Goal: Task Accomplishment & Management: Complete application form

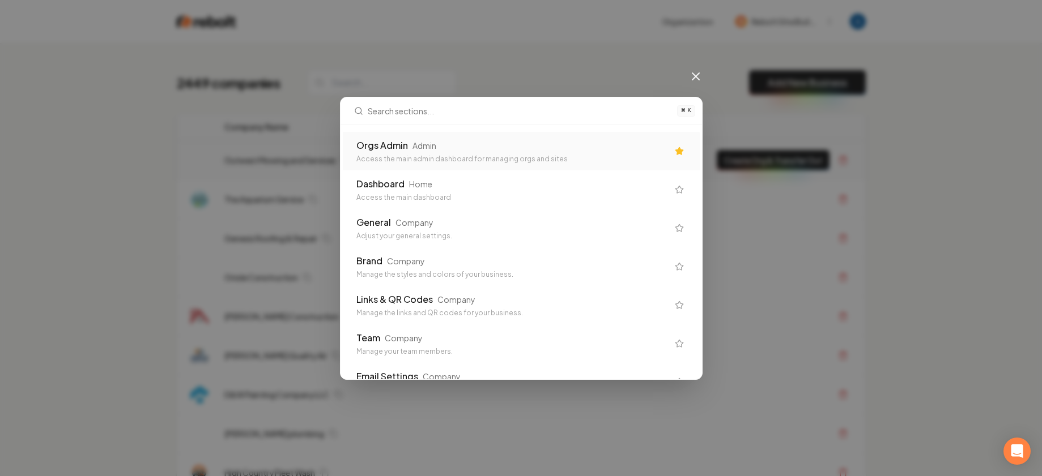
click at [480, 142] on div "Orgs Admin Admin" at bounding box center [512, 146] width 312 height 14
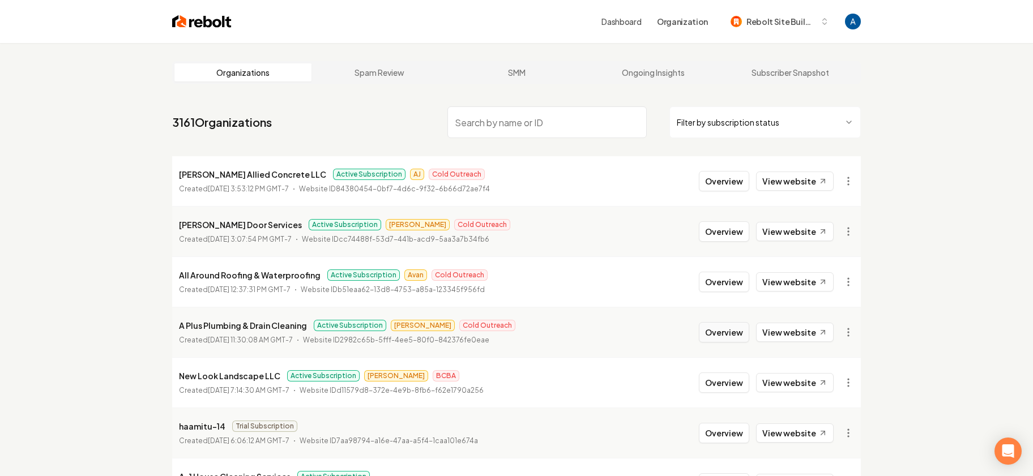
click at [725, 333] on button "Overview" at bounding box center [724, 332] width 50 height 20
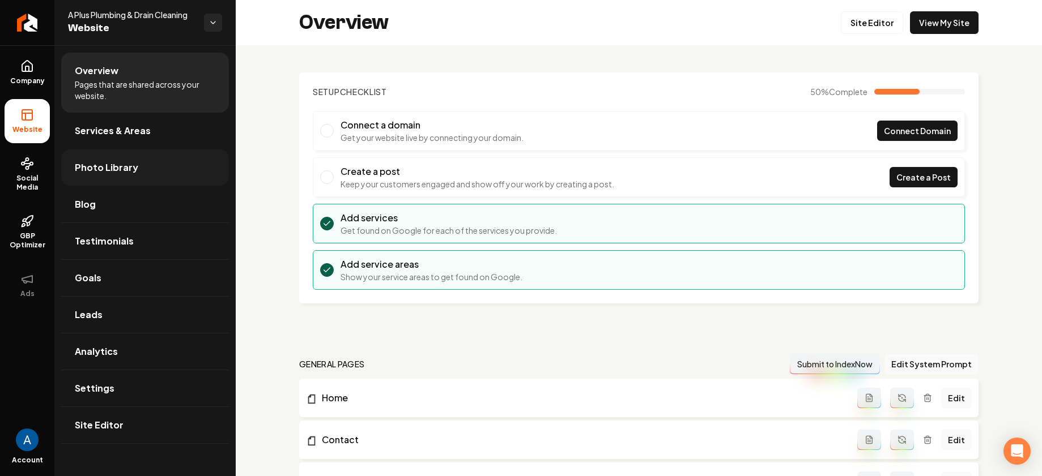
click at [101, 161] on span "Photo Library" at bounding box center [106, 168] width 63 height 14
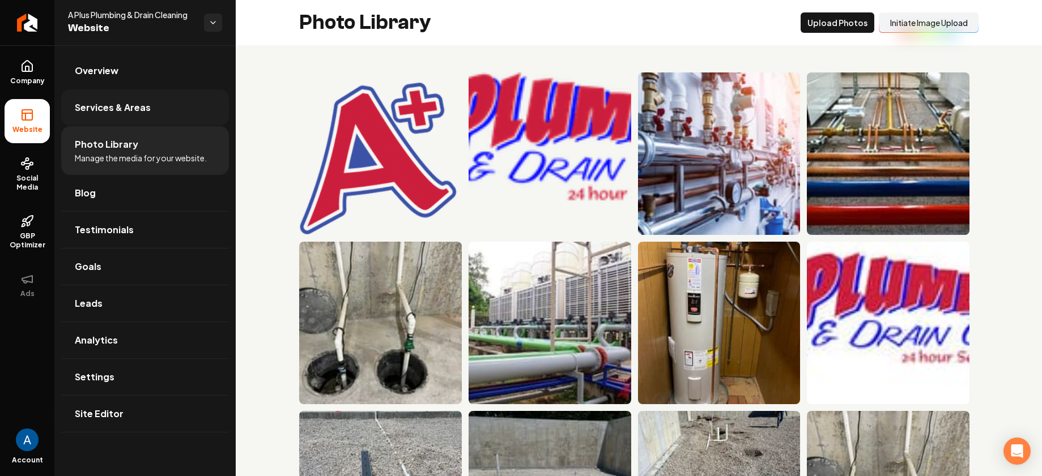
click at [121, 112] on span "Services & Areas" at bounding box center [113, 108] width 76 height 14
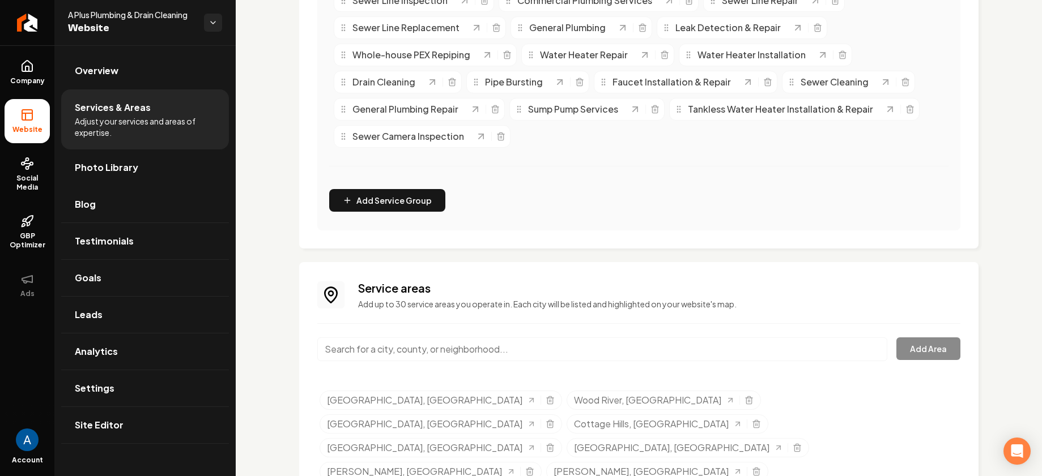
scroll to position [89, 0]
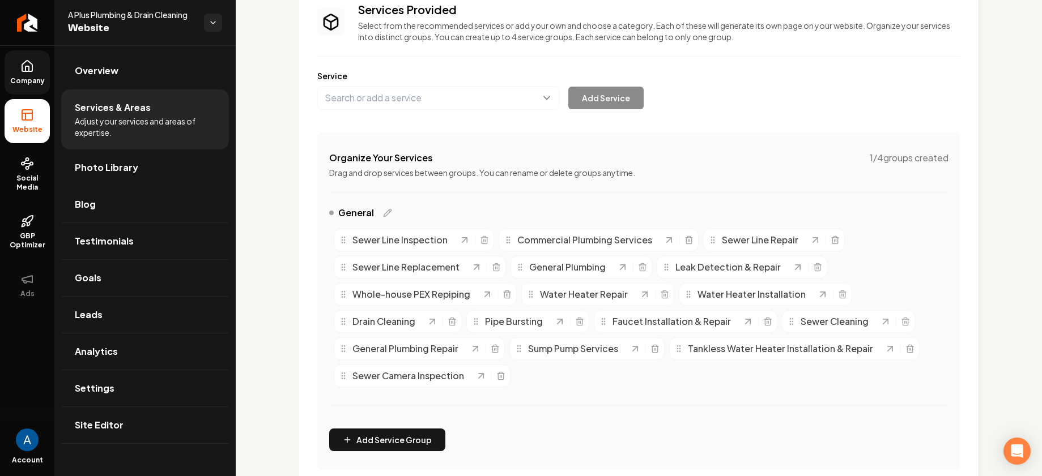
click at [22, 77] on span "Company" at bounding box center [28, 80] width 44 height 9
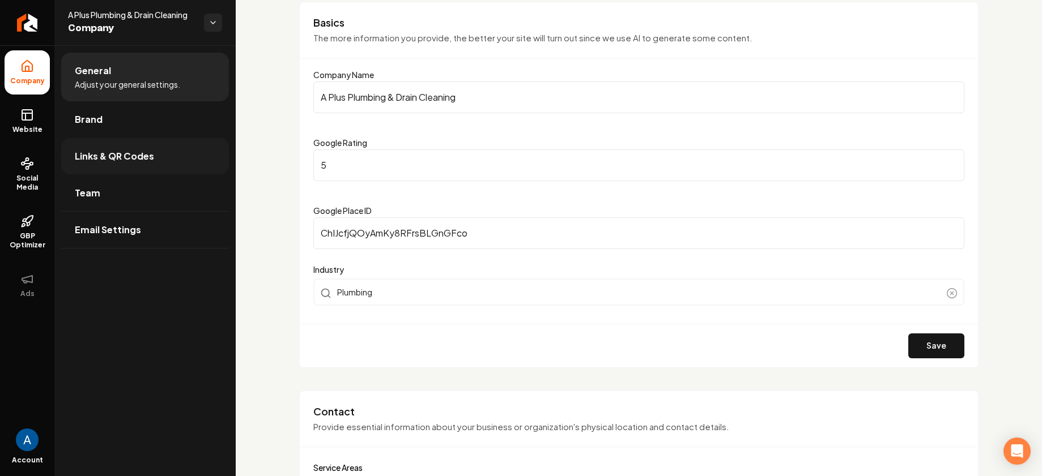
click at [110, 163] on span "Links & QR Codes" at bounding box center [114, 157] width 79 height 14
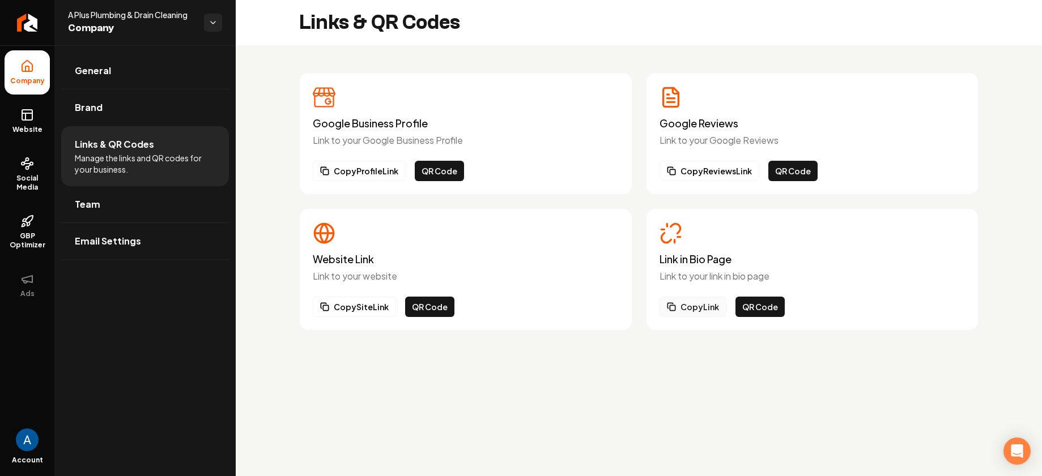
click at [697, 309] on button "Copy Link" at bounding box center [692, 307] width 67 height 20
click at [83, 70] on span "General" at bounding box center [93, 71] width 36 height 14
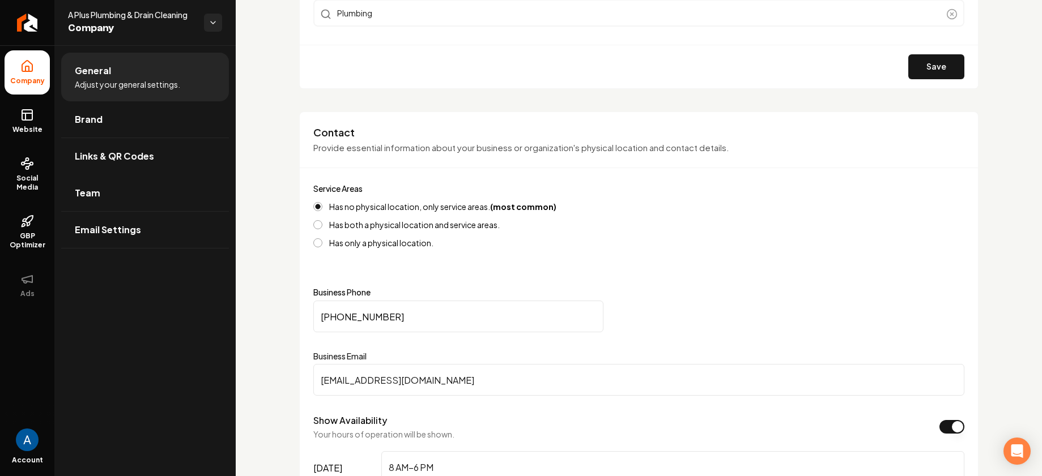
scroll to position [369, 0]
click at [386, 316] on input "(618) 363-1489" at bounding box center [458, 316] width 290 height 32
drag, startPoint x: 386, startPoint y: 316, endPoint x: 321, endPoint y: 313, distance: 65.2
click at [321, 313] on input "(618) 363-1489" at bounding box center [458, 316] width 290 height 32
click at [95, 115] on span "Brand" at bounding box center [89, 120] width 28 height 14
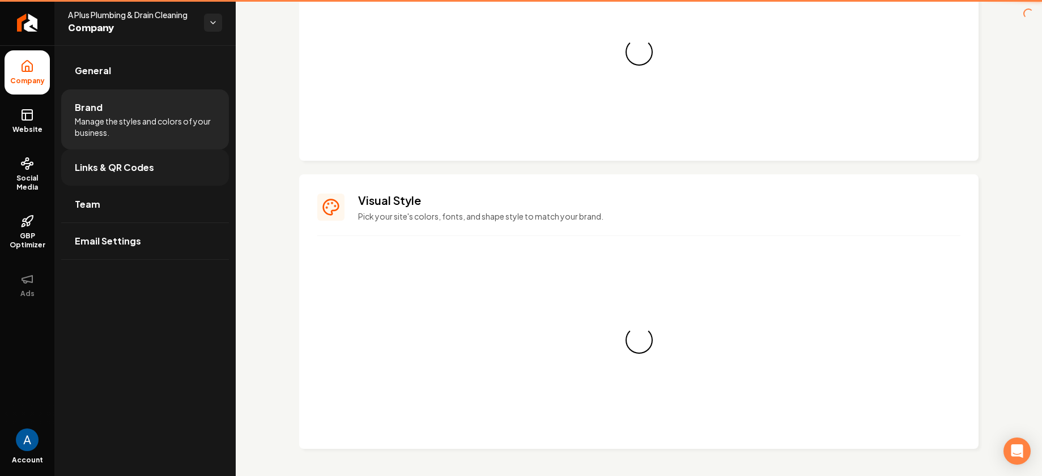
scroll to position [186, 0]
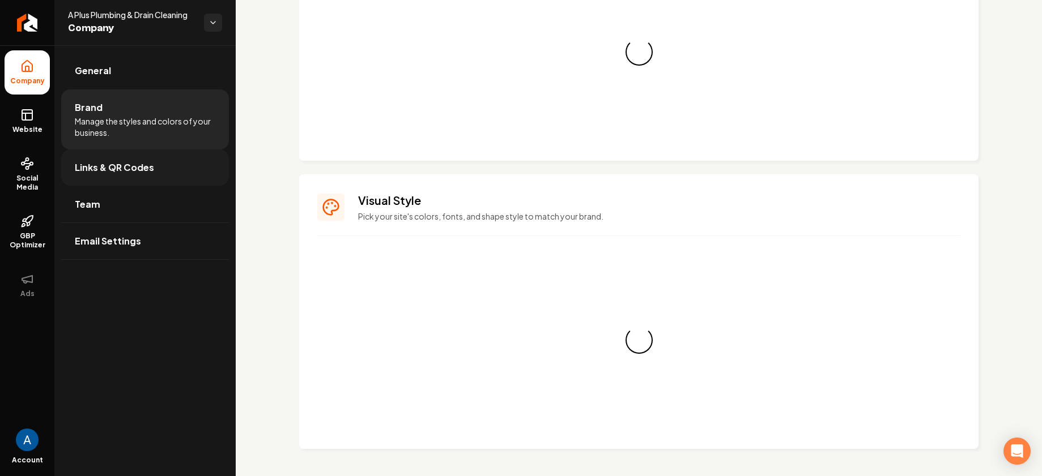
click at [103, 163] on span "Links & QR Codes" at bounding box center [114, 168] width 79 height 14
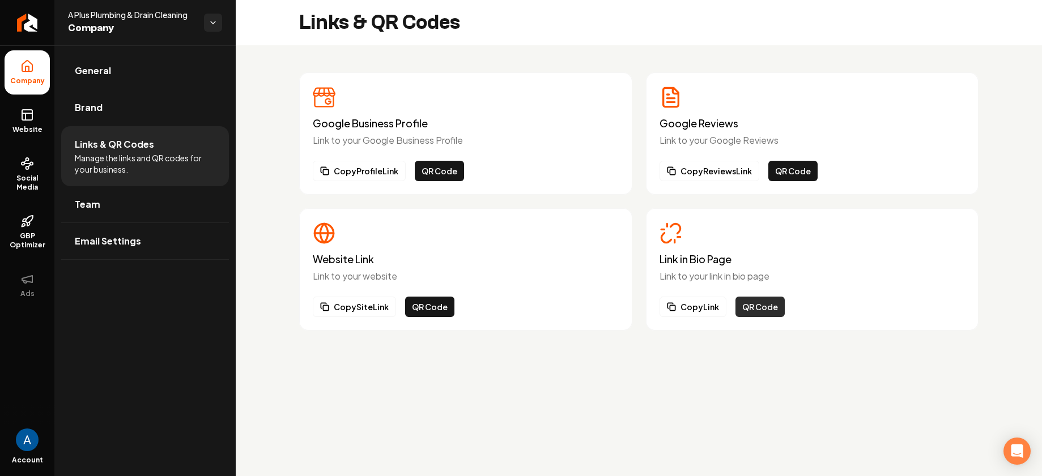
click at [763, 308] on button "QR Code" at bounding box center [759, 307] width 49 height 20
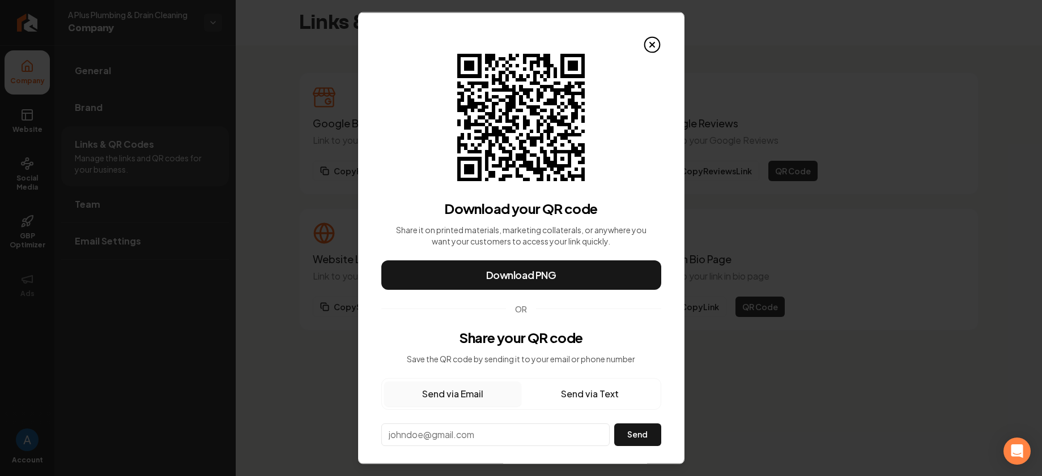
click at [581, 394] on button "Send via Text" at bounding box center [589, 393] width 137 height 25
click at [487, 429] on input "**" at bounding box center [495, 434] width 227 height 20
paste input "**********"
type input "**********"
click at [624, 439] on button "Send" at bounding box center [637, 434] width 47 height 23
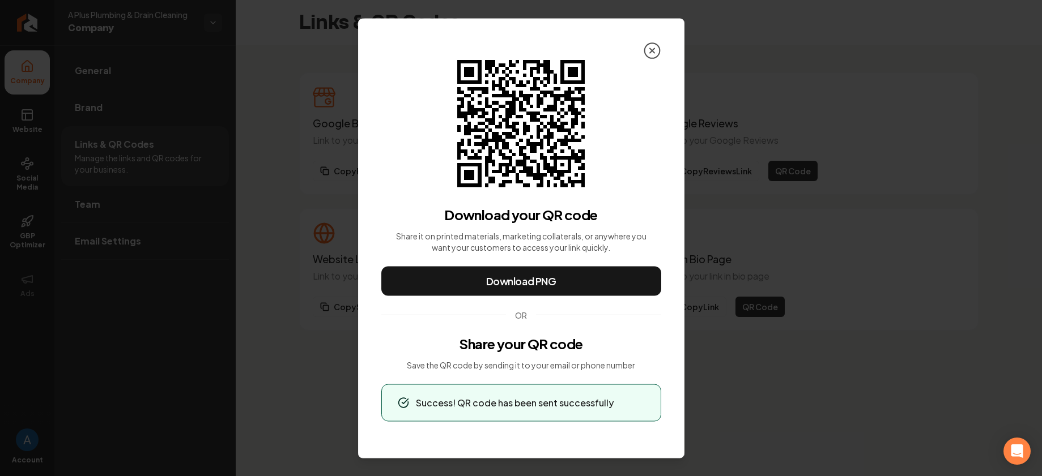
click at [648, 41] on icon at bounding box center [652, 50] width 18 height 18
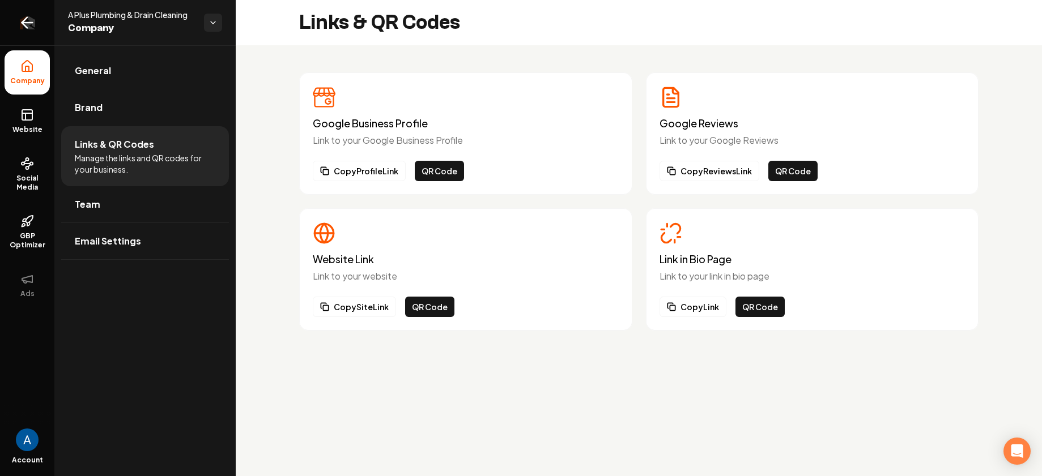
click at [27, 23] on icon "Return to dashboard" at bounding box center [27, 23] width 11 height 0
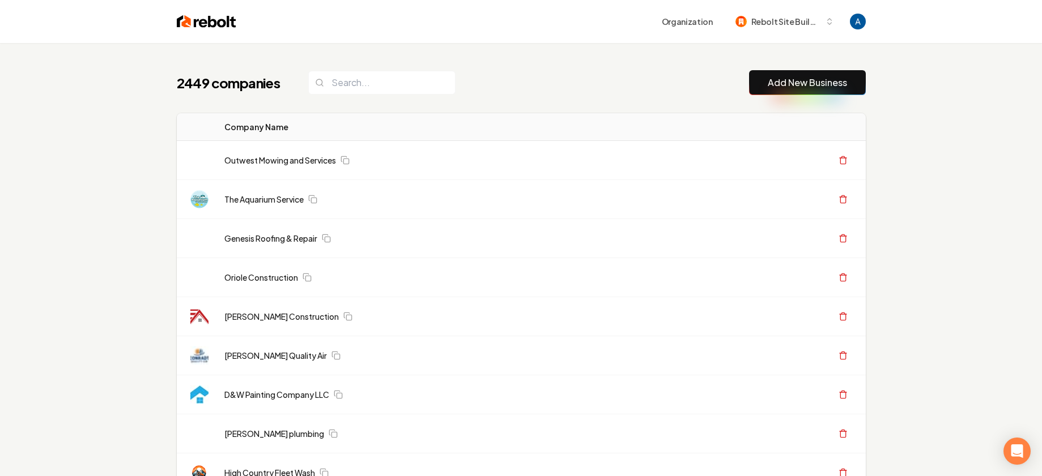
click at [518, 89] on div "2449 companies Add New Business" at bounding box center [521, 82] width 689 height 25
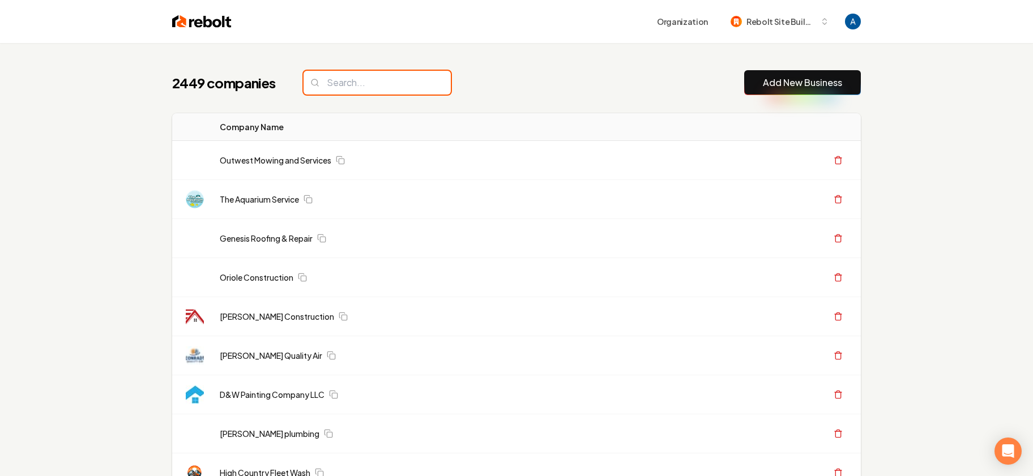
click at [378, 90] on input "search" at bounding box center [377, 83] width 147 height 24
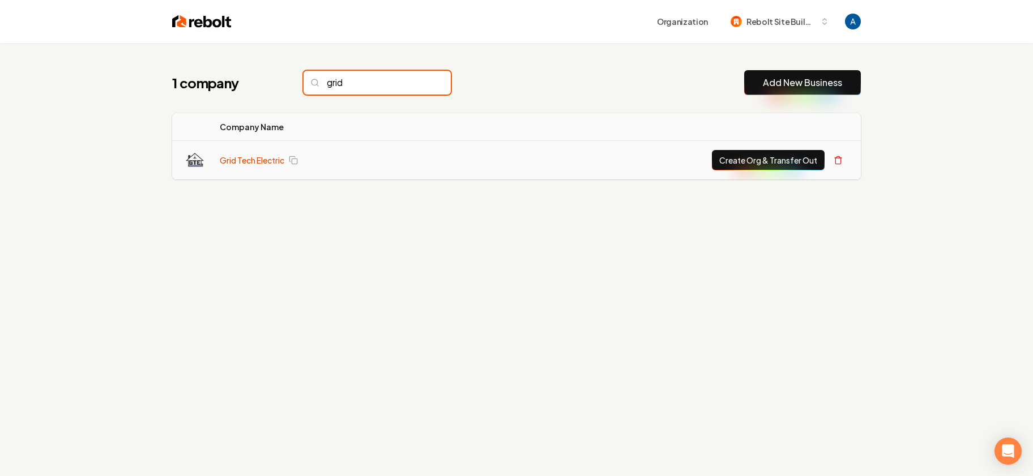
type input "grid"
click at [254, 163] on link "Grid Tech Electric" at bounding box center [252, 160] width 65 height 11
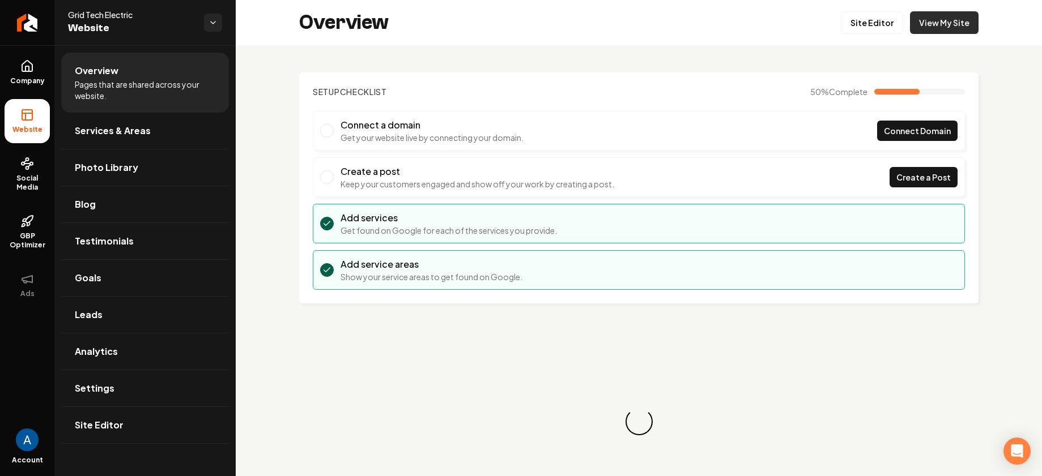
click at [927, 29] on link "View My Site" at bounding box center [944, 22] width 69 height 23
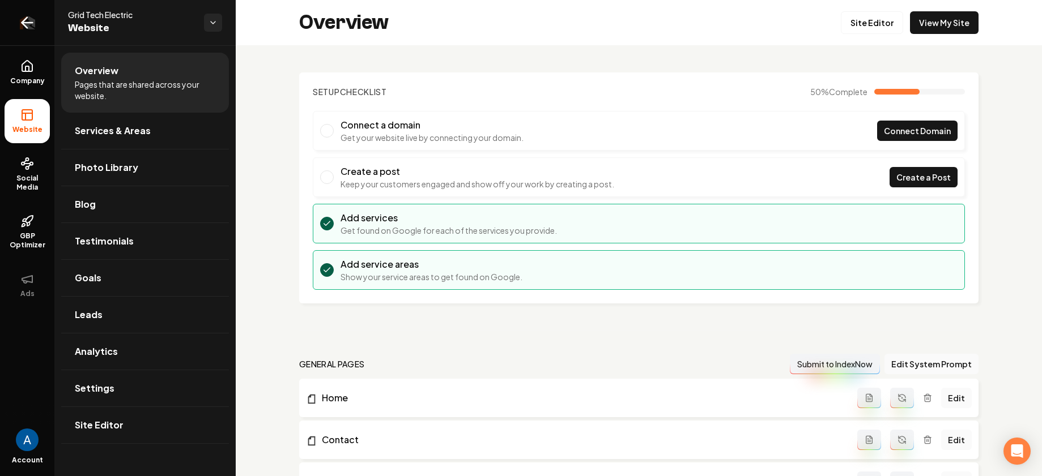
click at [24, 23] on icon "Return to dashboard" at bounding box center [27, 23] width 11 height 0
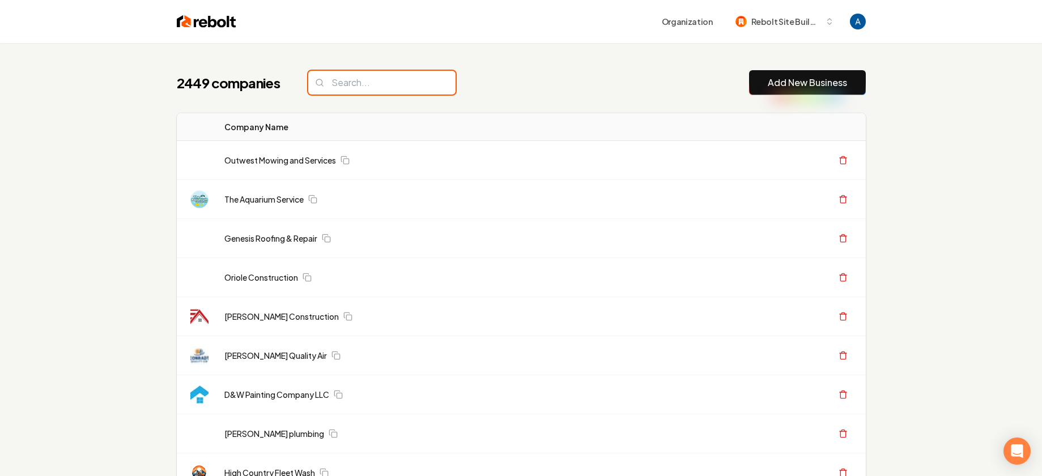
click at [346, 86] on input "search" at bounding box center [381, 83] width 147 height 24
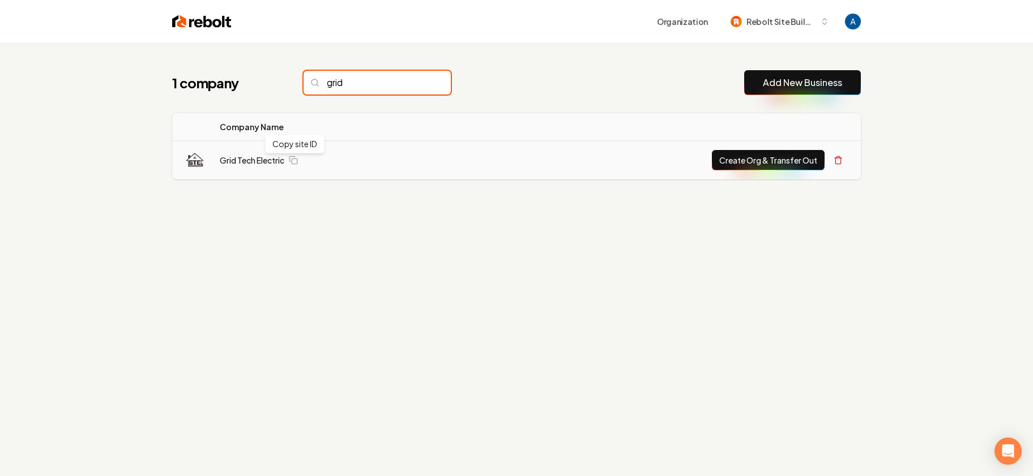
type input "grid"
click at [745, 156] on button "Create Org & Transfer Out" at bounding box center [768, 160] width 113 height 20
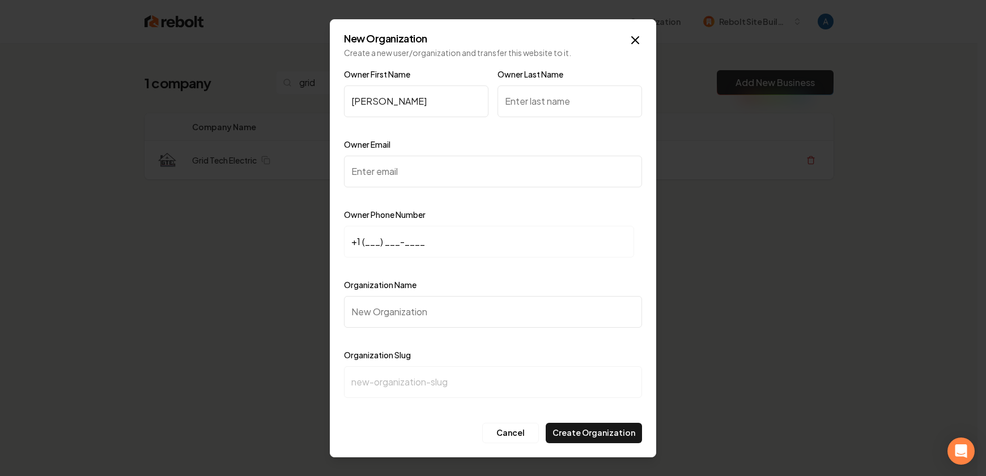
type input "Kyle"
click at [572, 110] on input "Owner Last Name" at bounding box center [569, 102] width 144 height 32
type input "Madson"
click at [530, 172] on input "Owner Email" at bounding box center [493, 172] width 298 height 32
paste input "kylemadson333@gmail.com"
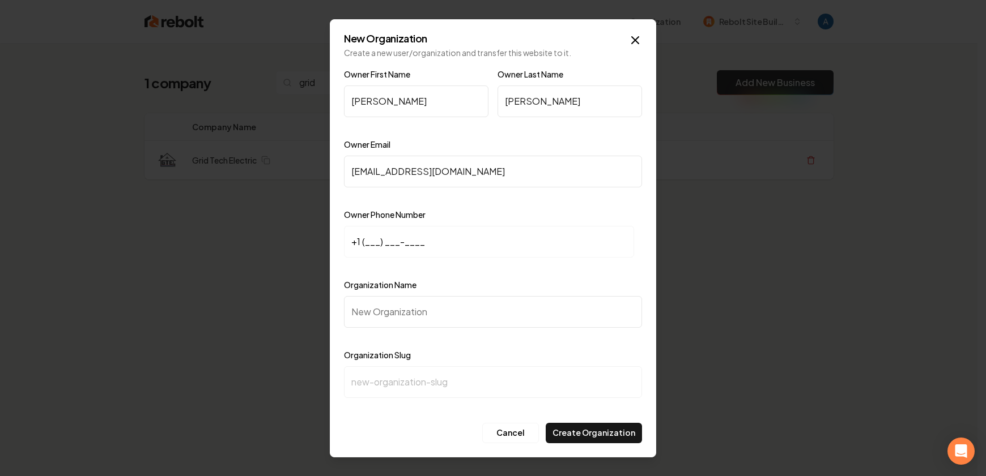
type input "kylemadson333@gmail.com"
click at [371, 250] on input "+1 (___) ___-____" at bounding box center [489, 242] width 290 height 32
paste input "530) 680-9615"
type input "+1 (530) 680-9615"
click at [412, 312] on input "Organization Name" at bounding box center [493, 312] width 298 height 32
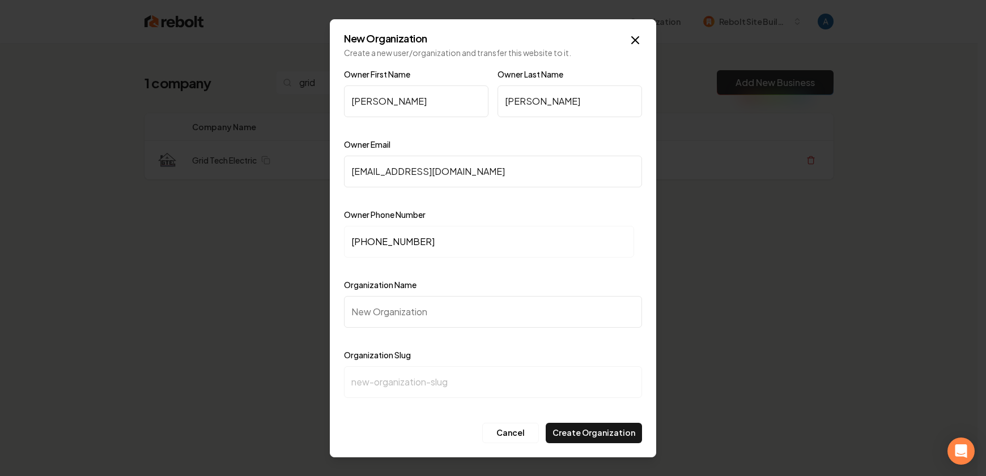
type input "G"
type input "g"
type input "Gr"
type input "gr"
type input "Gri"
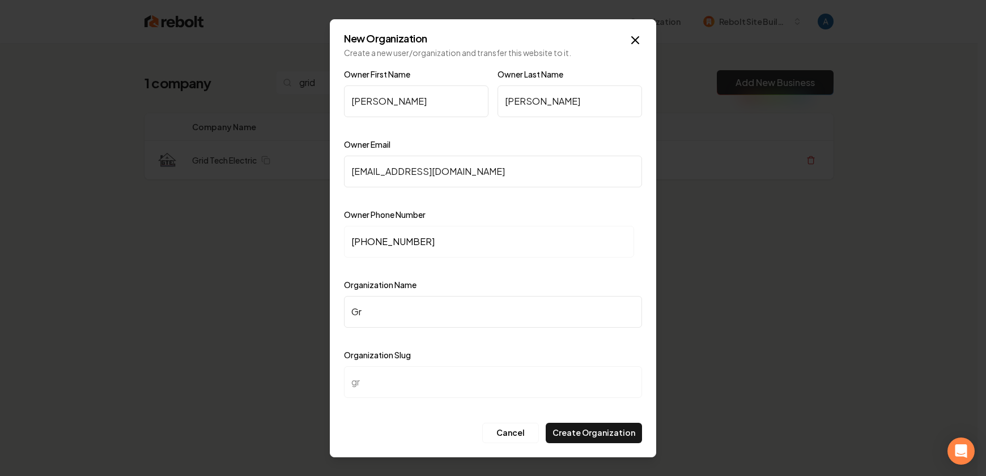
type input "gri"
type input "Grid"
type input "grid"
type input "Grid T"
type input "grid-t"
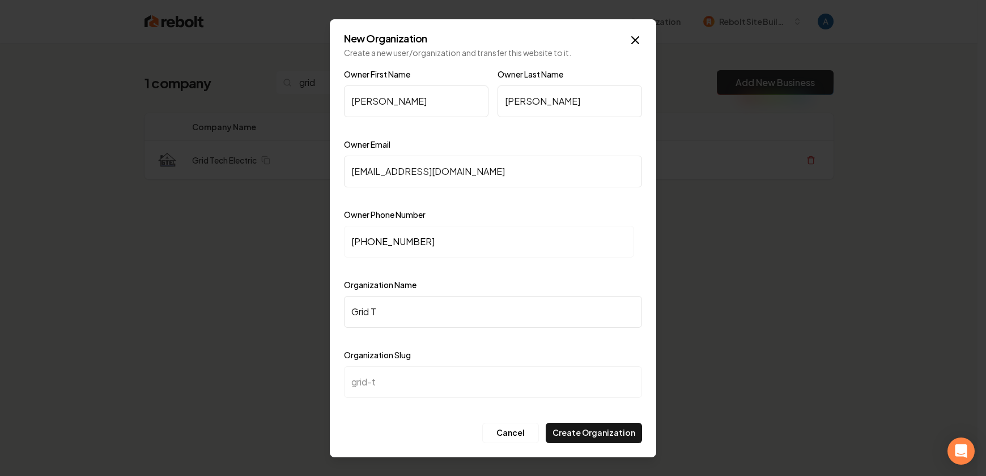
type input "Grid Te"
type input "grid-te"
type input "Grid Tec"
type input "grid-tec"
type input "Grid Tech"
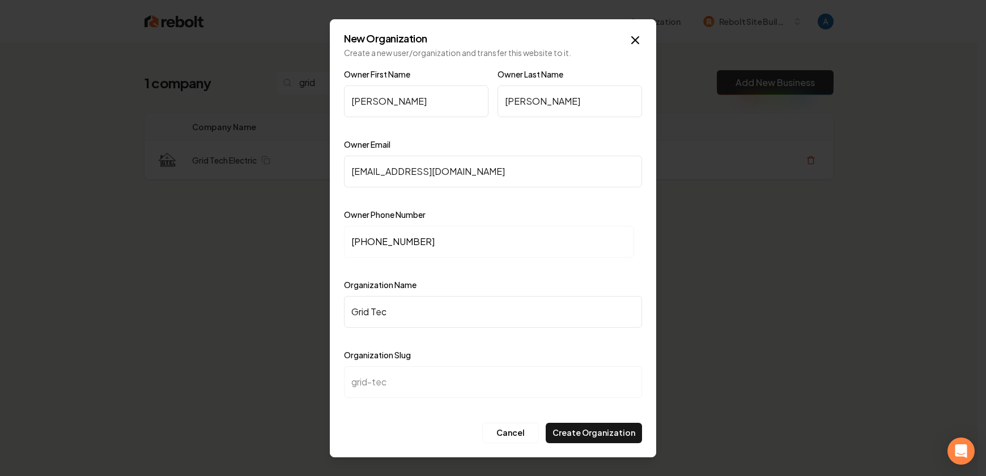
type input "grid-tech"
type input "Grid Tech E"
type input "grid-tech-e"
type input "Grid Tech El"
type input "grid-tech-el"
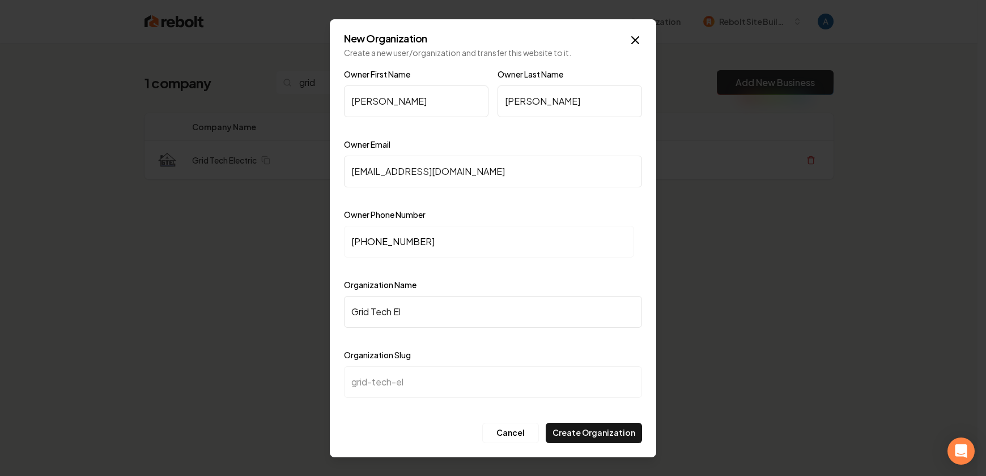
type input "Grid Tech Ele"
type input "grid-tech-ele"
type input "Grid Tech Elec"
type input "grid-tech-elec"
type input "Grid Tech Elect"
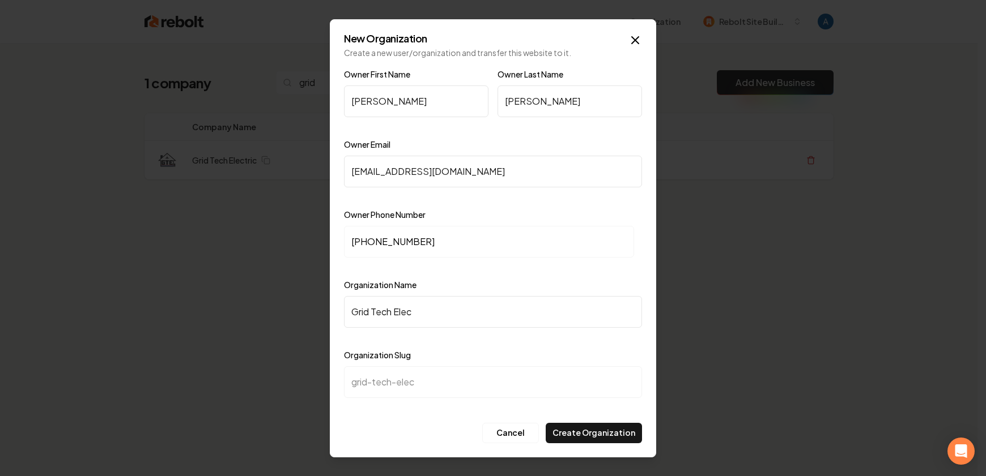
type input "grid-tech-elect"
type input "Grid Tech Electr"
type input "grid-tech-electr"
type input "Grid Tech Electri"
type input "grid-tech-electri"
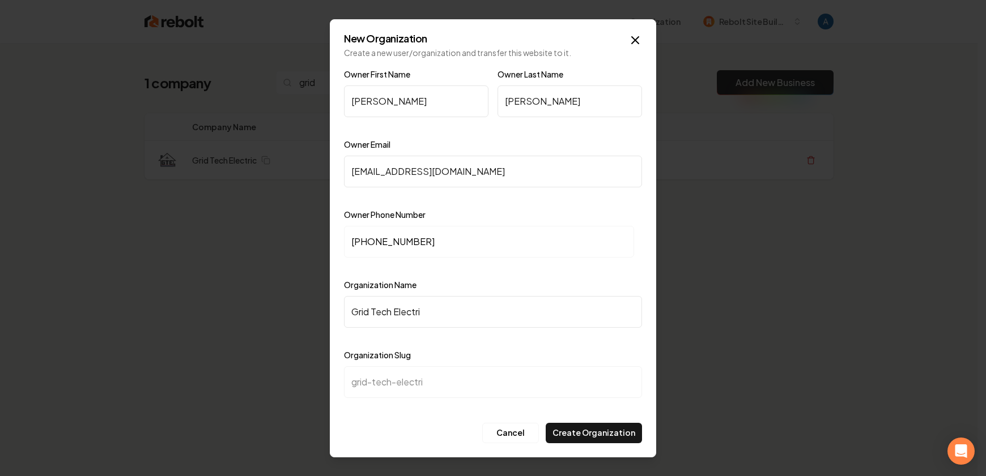
type input "Grid Tech Electric"
type input "grid-tech-electric"
type input "Grid Tech Electric"
click at [590, 436] on button "Create Organization" at bounding box center [594, 433] width 96 height 20
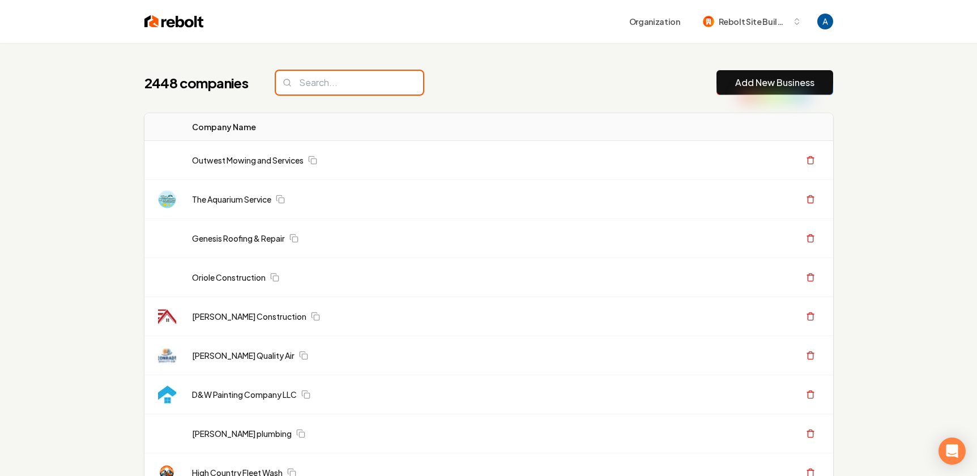
click at [358, 83] on input "search" at bounding box center [349, 83] width 147 height 24
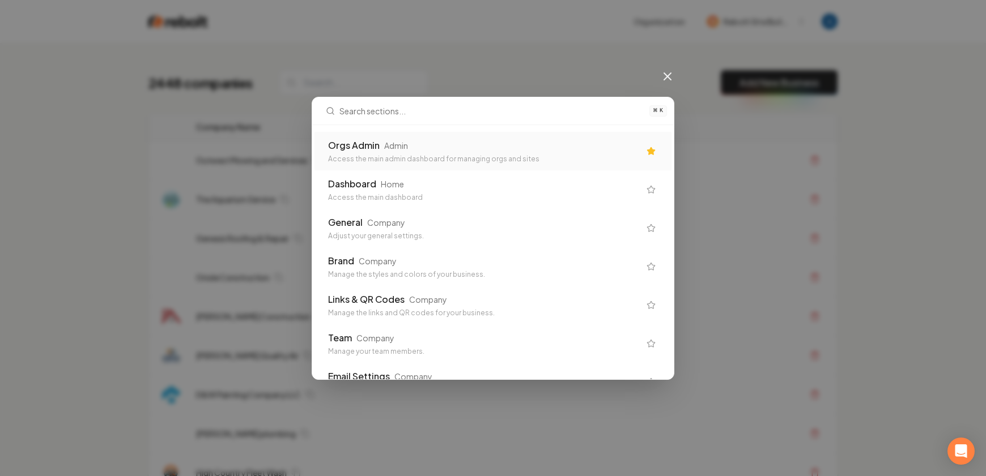
click at [389, 155] on div "Access the main admin dashboard for managing orgs and sites" at bounding box center [484, 159] width 312 height 9
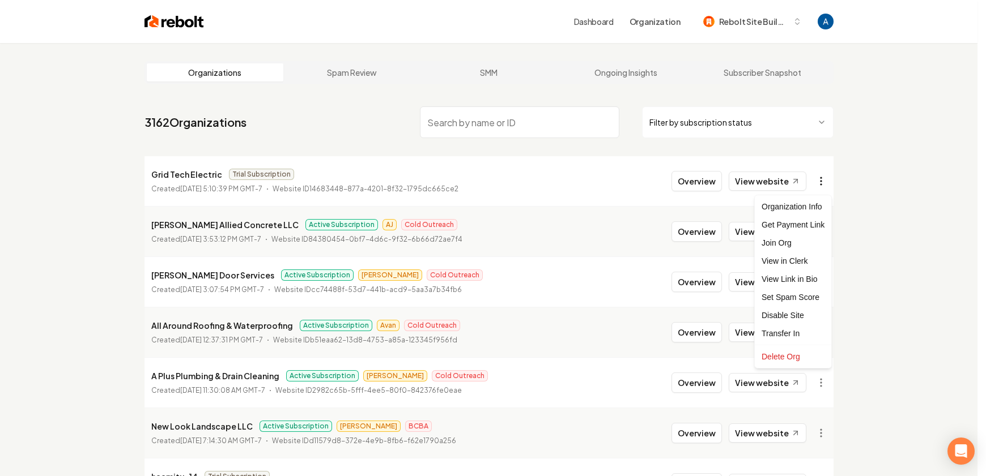
click at [814, 182] on html "Dashboard Organization Rebolt Site Builder Organizations Spam Review SMM Ongoin…" at bounding box center [493, 238] width 986 height 476
click at [805, 227] on div "Get Payment Link" at bounding box center [793, 225] width 72 height 18
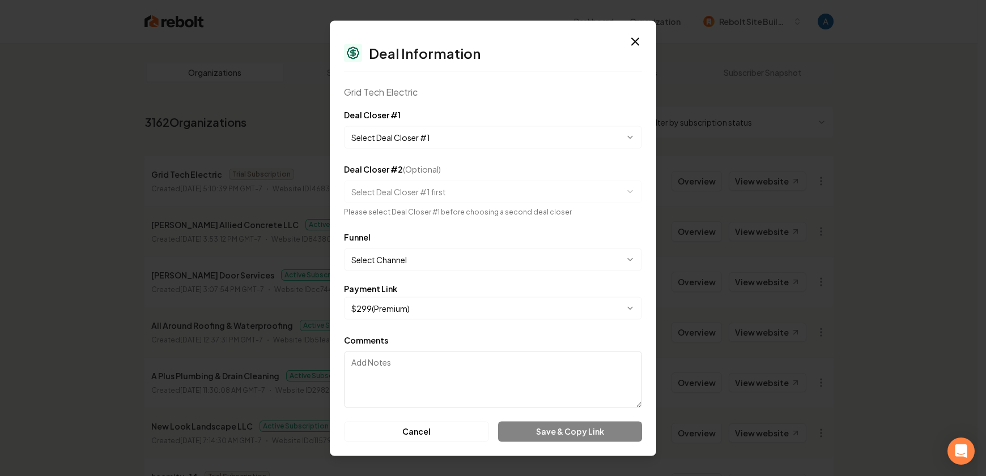
click at [445, 135] on body "Dashboard Organization Rebolt Site Builder Organizations Spam Review SMM Ongoin…" at bounding box center [488, 238] width 977 height 476
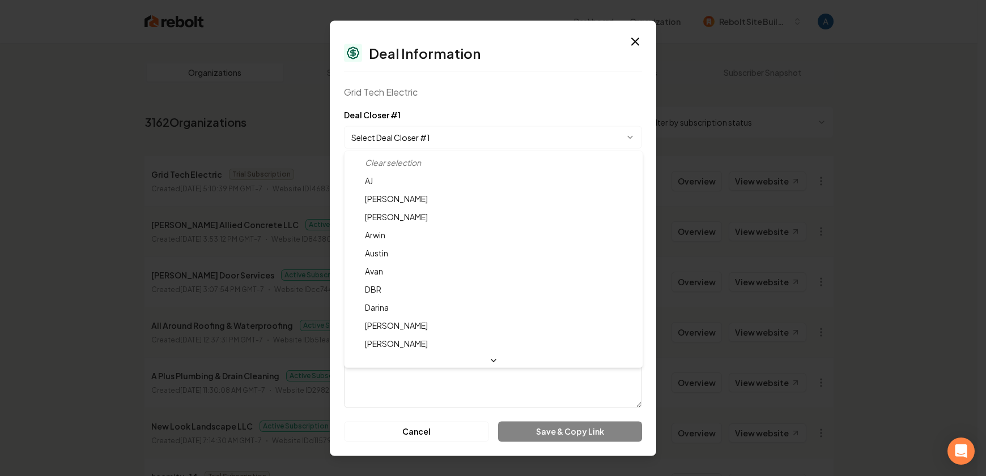
select select "**********"
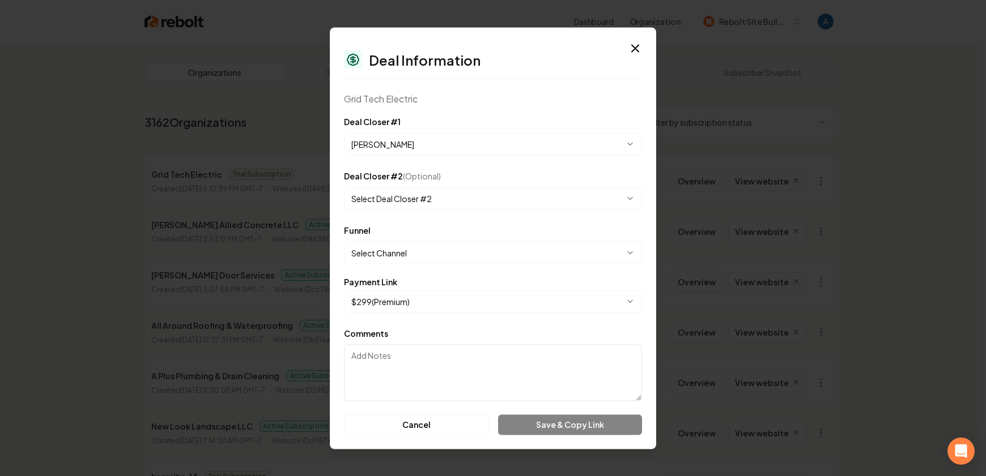
click at [445, 242] on body "Dashboard Organization Rebolt Site Builder Organizations Spam Review SMM Ongoin…" at bounding box center [488, 238] width 977 height 476
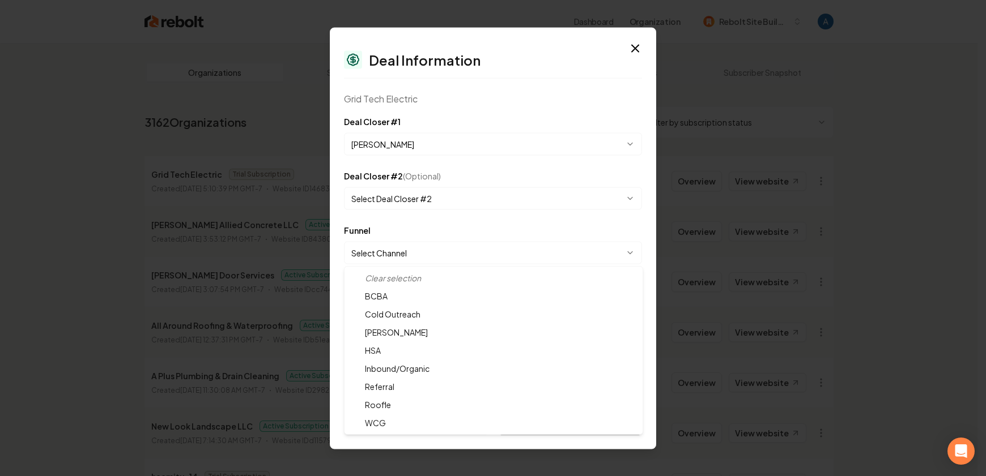
select select "**********"
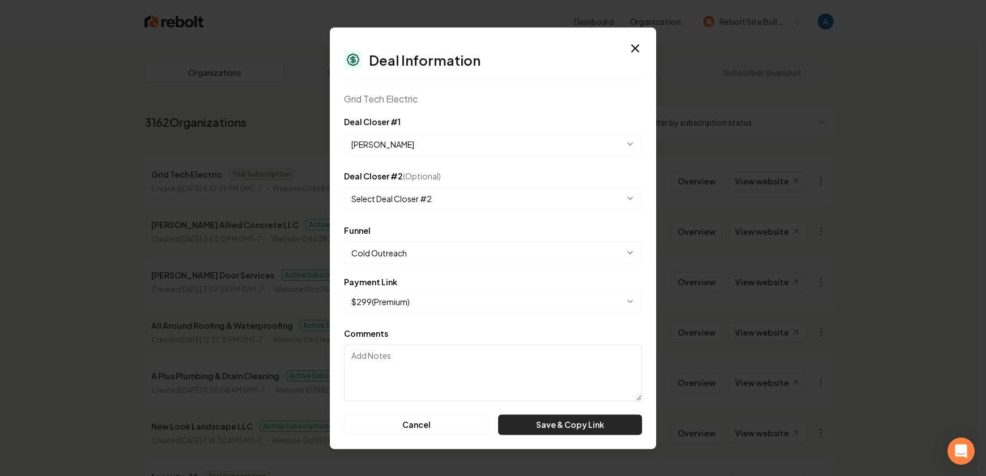
click at [557, 425] on button "Save & Copy Link" at bounding box center [570, 425] width 144 height 20
